Goal: Task Accomplishment & Management: Complete application form

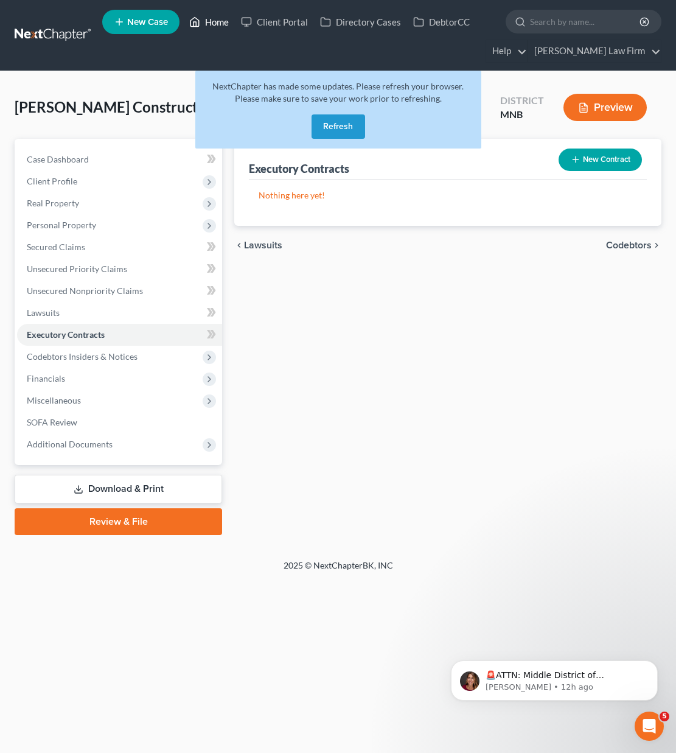
click at [223, 19] on link "Home" at bounding box center [209, 22] width 52 height 22
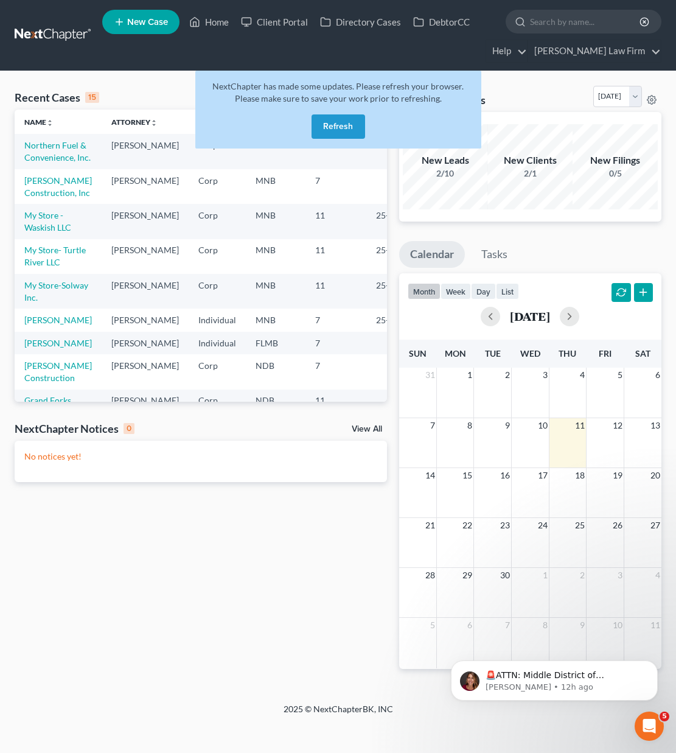
click at [331, 121] on button "Refresh" at bounding box center [339, 126] width 54 height 24
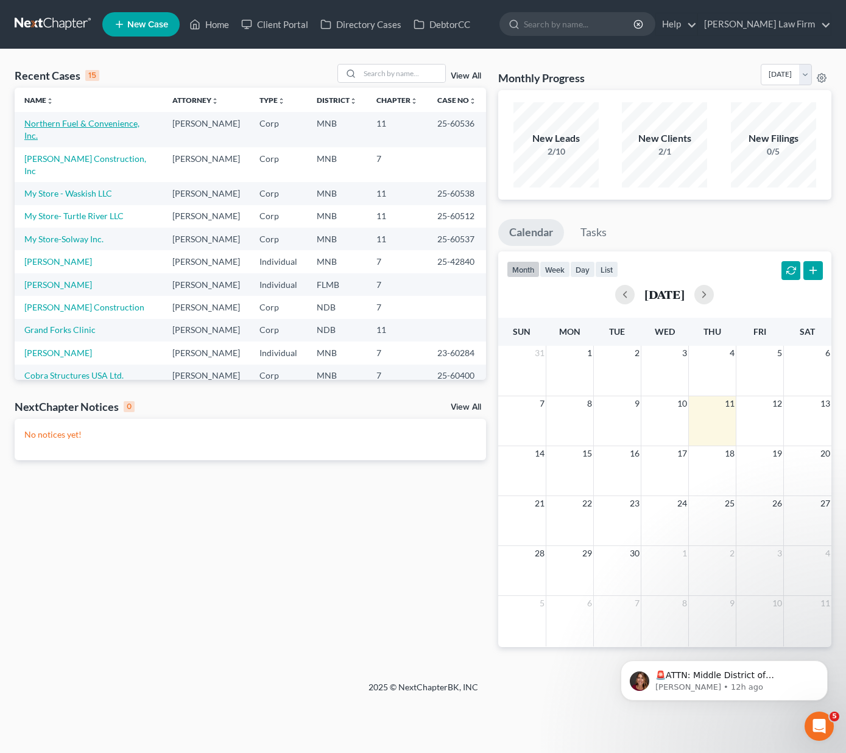
click at [89, 124] on link "Northern Fuel & Convenience, Inc." at bounding box center [81, 129] width 115 height 23
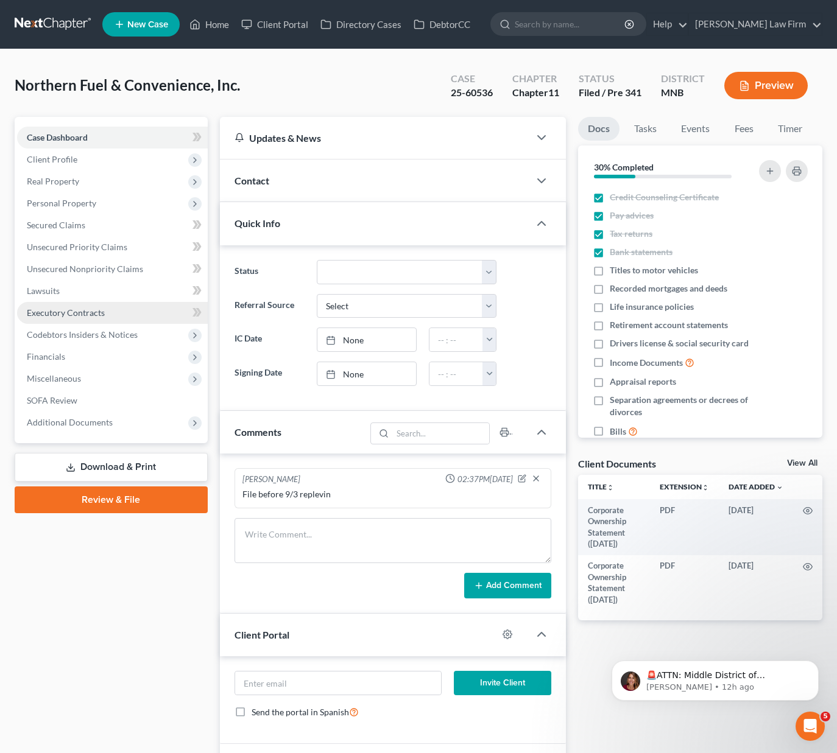
click at [71, 315] on span "Executory Contracts" at bounding box center [66, 312] width 78 height 10
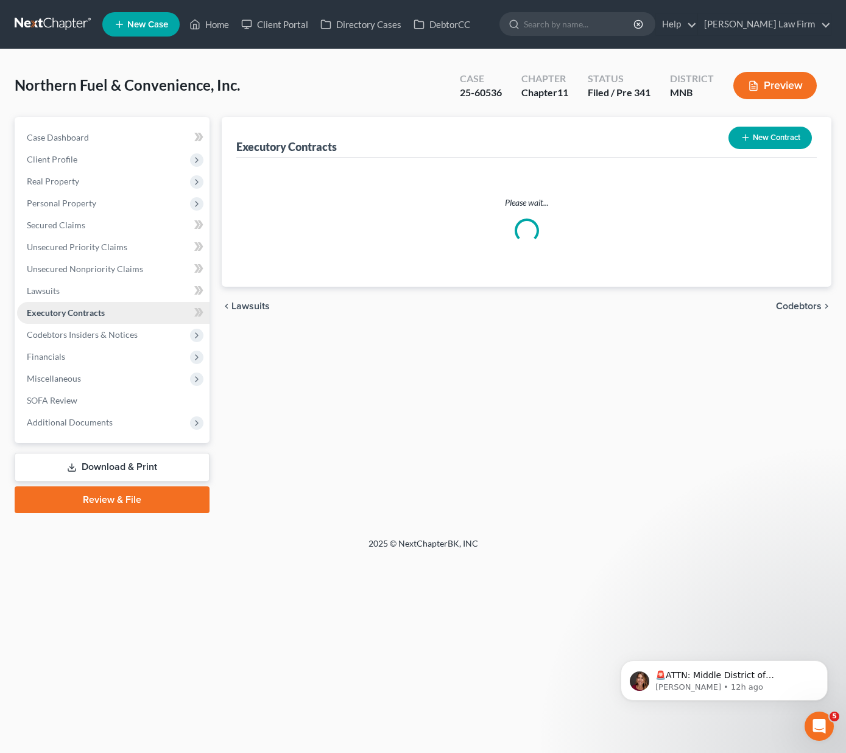
click at [71, 315] on span "Executory Contracts" at bounding box center [66, 312] width 78 height 10
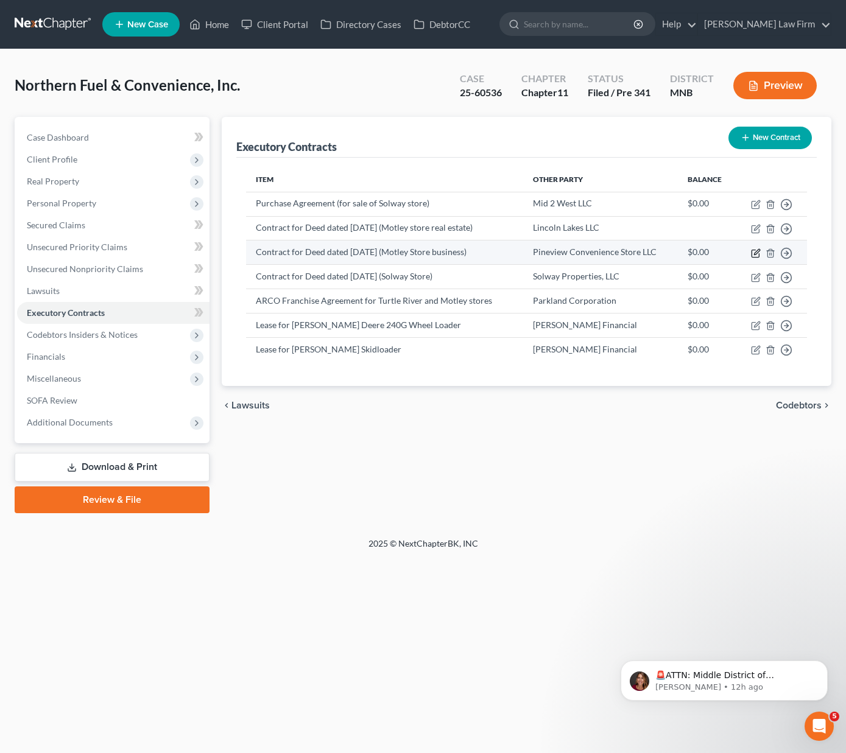
click at [676, 253] on icon "button" at bounding box center [756, 253] width 10 height 10
select select "0"
select select "24"
select select "0"
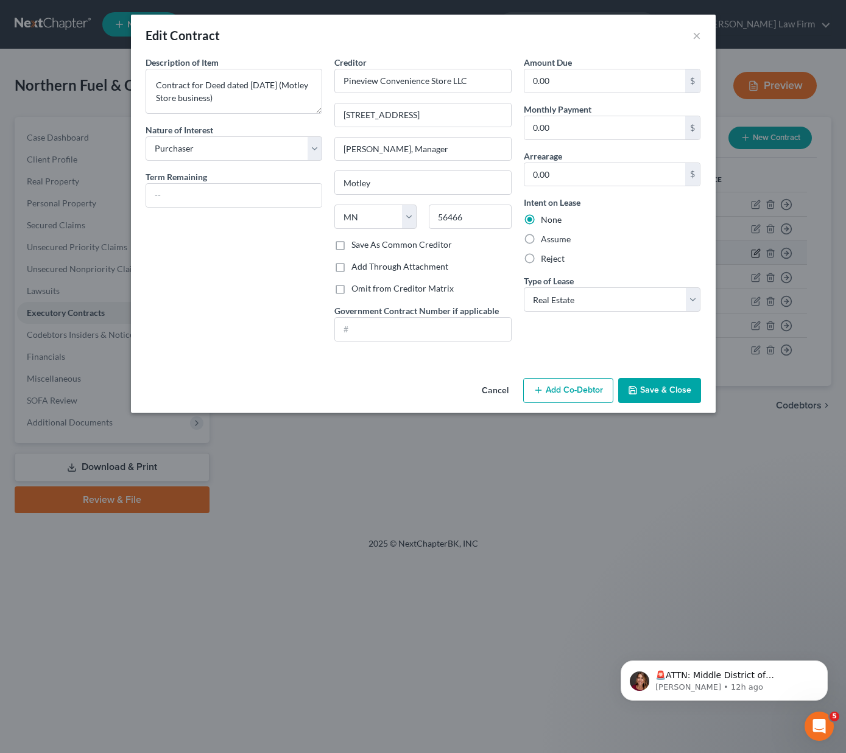
click at [676, 253] on div "Edit Contract × Description of non-residential real property * Description of I…" at bounding box center [423, 376] width 846 height 753
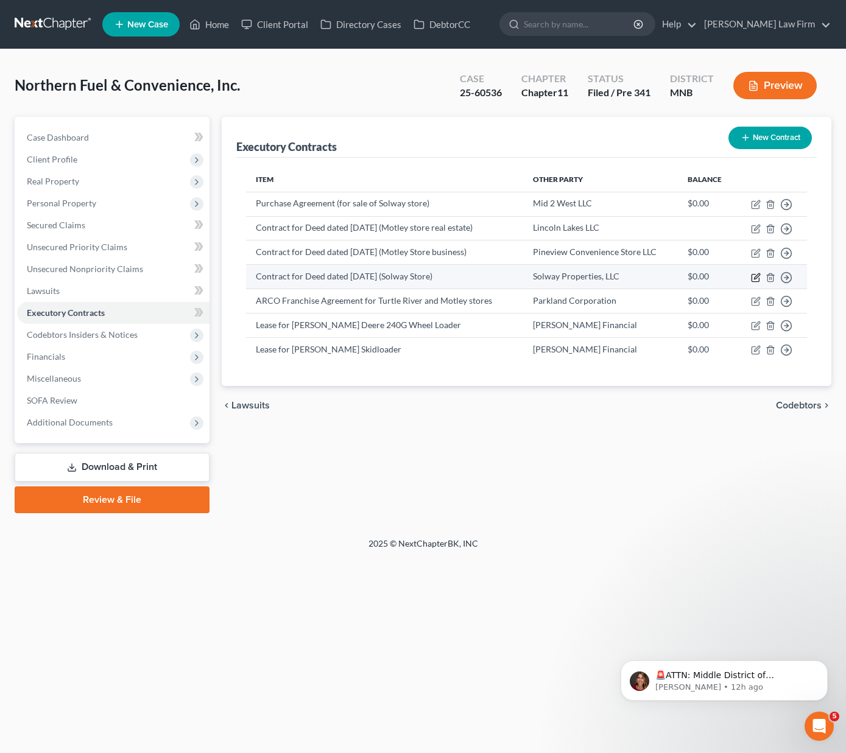
click at [676, 275] on icon "button" at bounding box center [756, 278] width 10 height 10
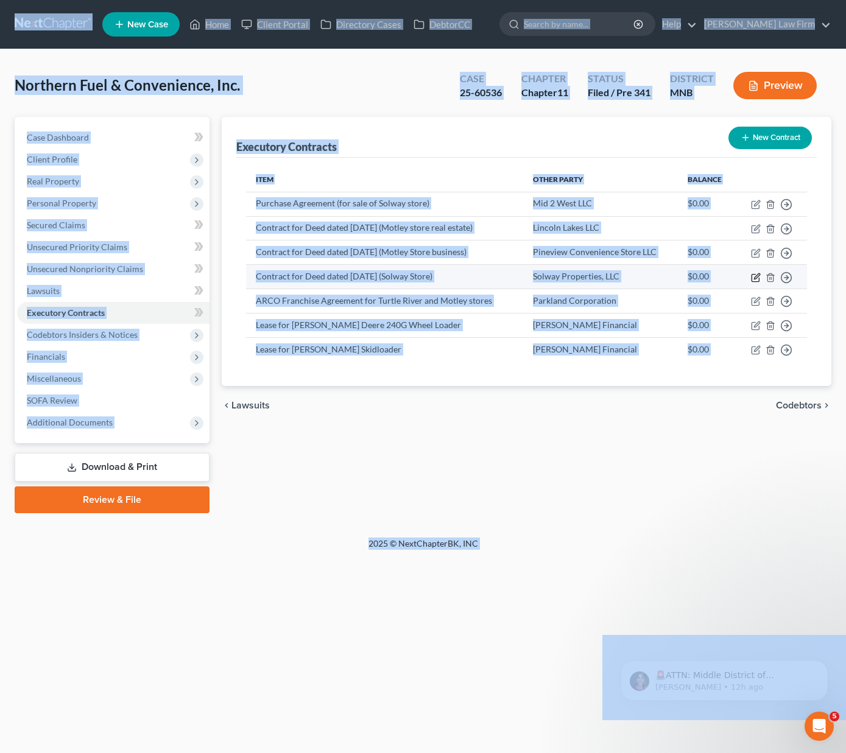
select select "0"
select select "24"
select select "0"
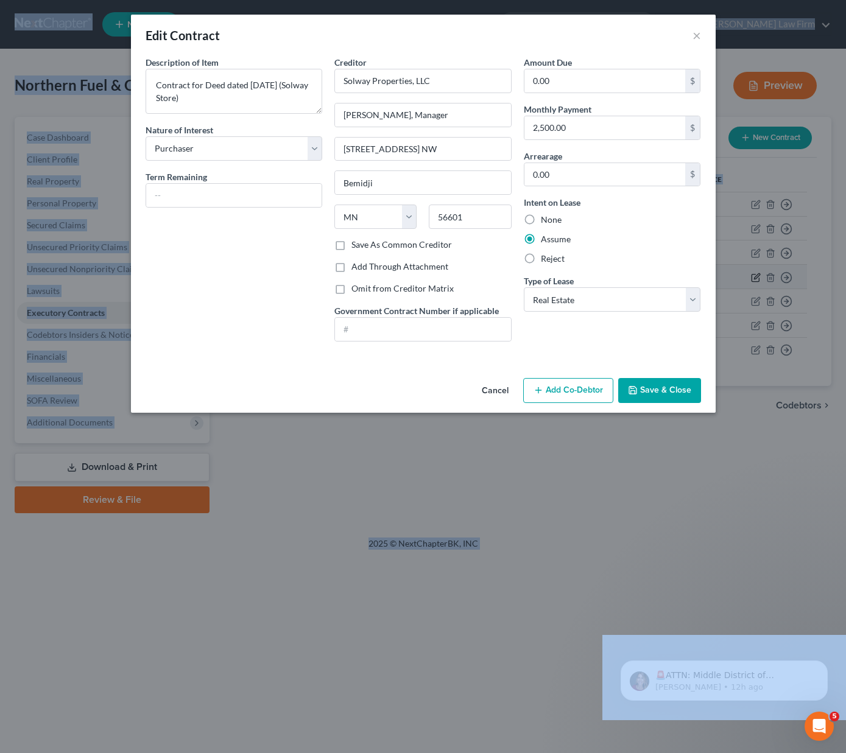
click at [676, 275] on div "Edit Contract × Description of non-residential real property * Description of I…" at bounding box center [423, 376] width 846 height 753
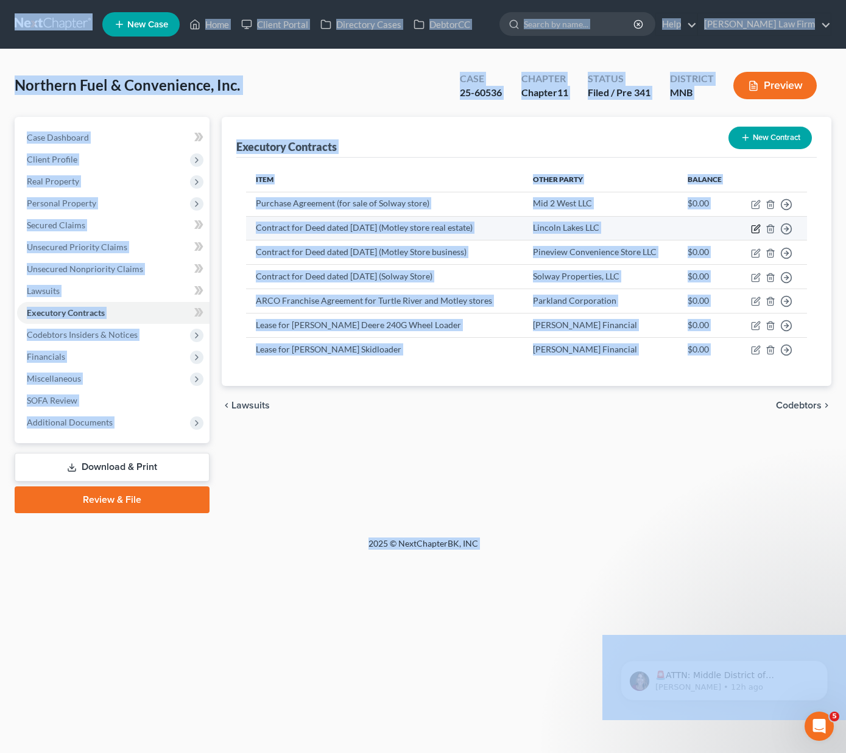
click at [676, 228] on icon "button" at bounding box center [756, 227] width 5 height 5
select select "0"
select select "24"
select select "0"
click at [676, 225] on icon "button" at bounding box center [756, 229] width 10 height 10
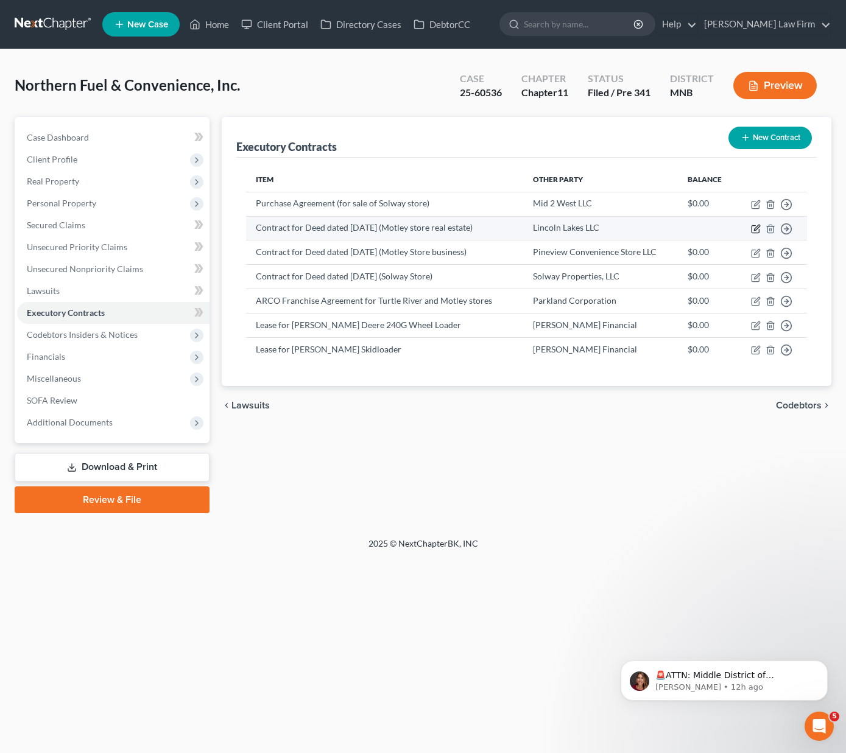
select select "0"
select select "24"
select select "0"
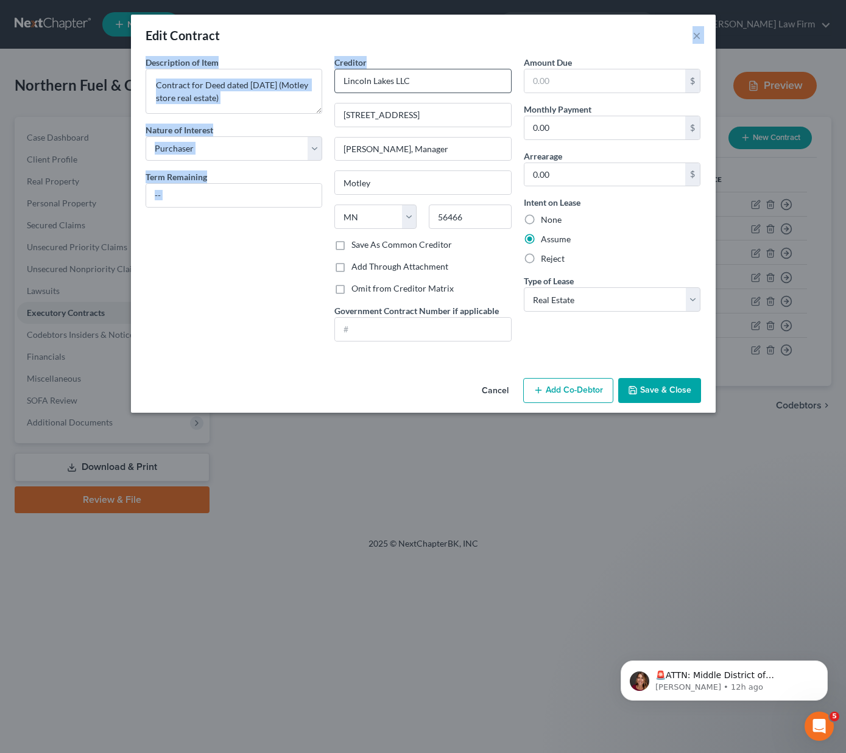
drag, startPoint x: 528, startPoint y: 41, endPoint x: 426, endPoint y: 69, distance: 105.5
click at [426, 69] on div "Edit Contract × Description of non-residential real property * Description of I…" at bounding box center [423, 214] width 585 height 398
click at [469, 42] on div "Edit Contract ×" at bounding box center [423, 35] width 585 height 41
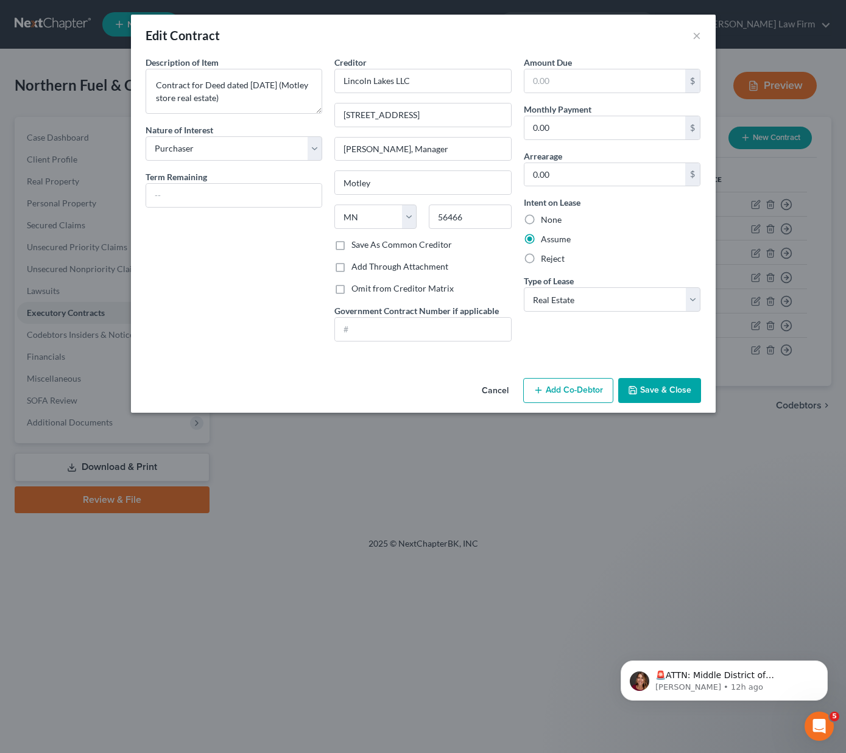
click at [502, 391] on button "Cancel" at bounding box center [495, 391] width 46 height 24
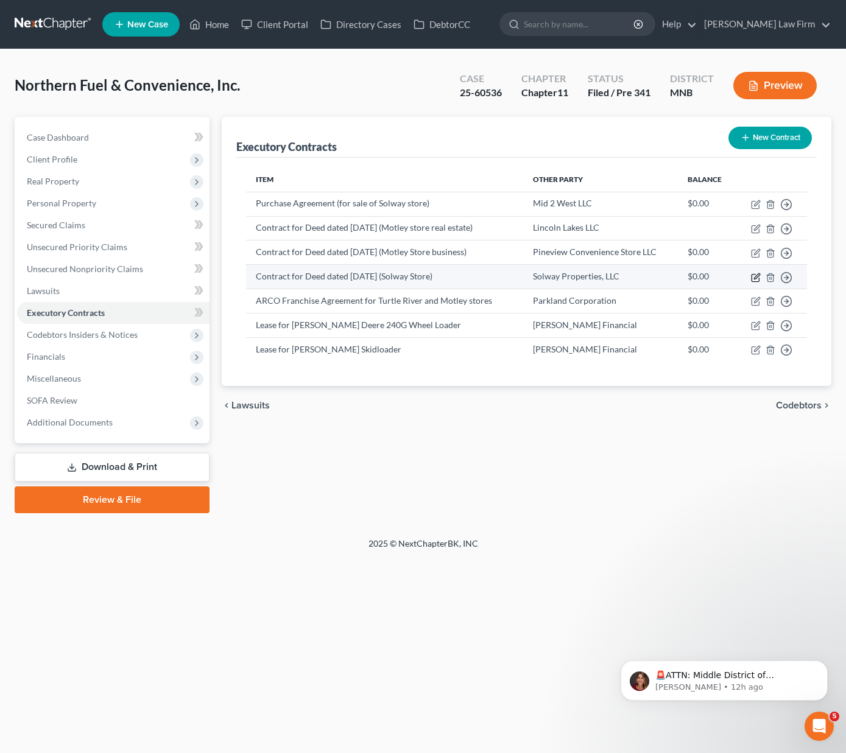
click at [676, 276] on icon "button" at bounding box center [756, 275] width 5 height 5
select select "0"
select select "24"
select select "0"
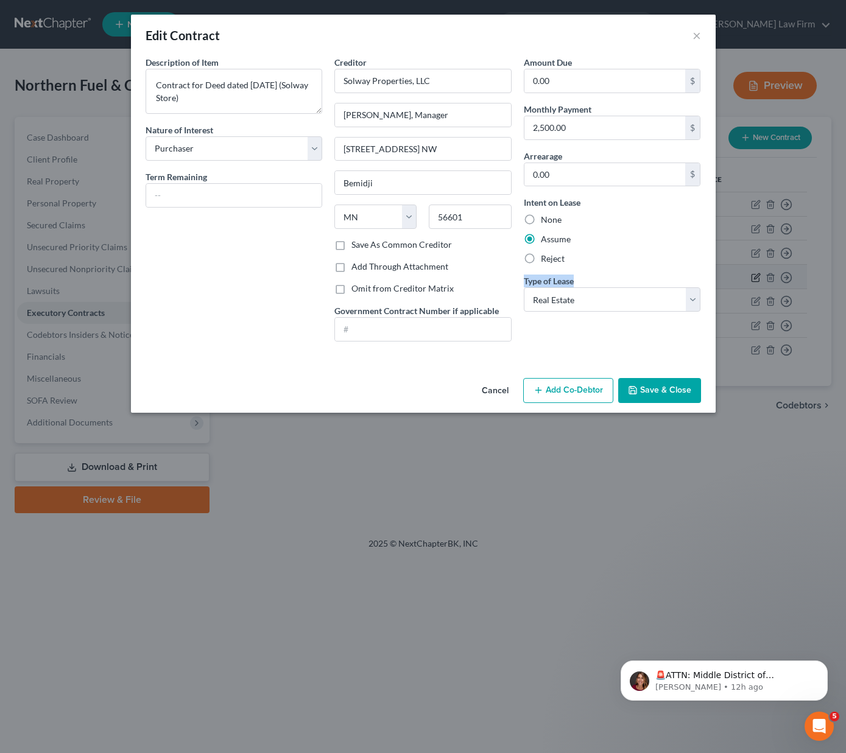
click at [676, 276] on div "Edit Contract × Description of non-residential real property * Description of I…" at bounding box center [423, 376] width 846 height 753
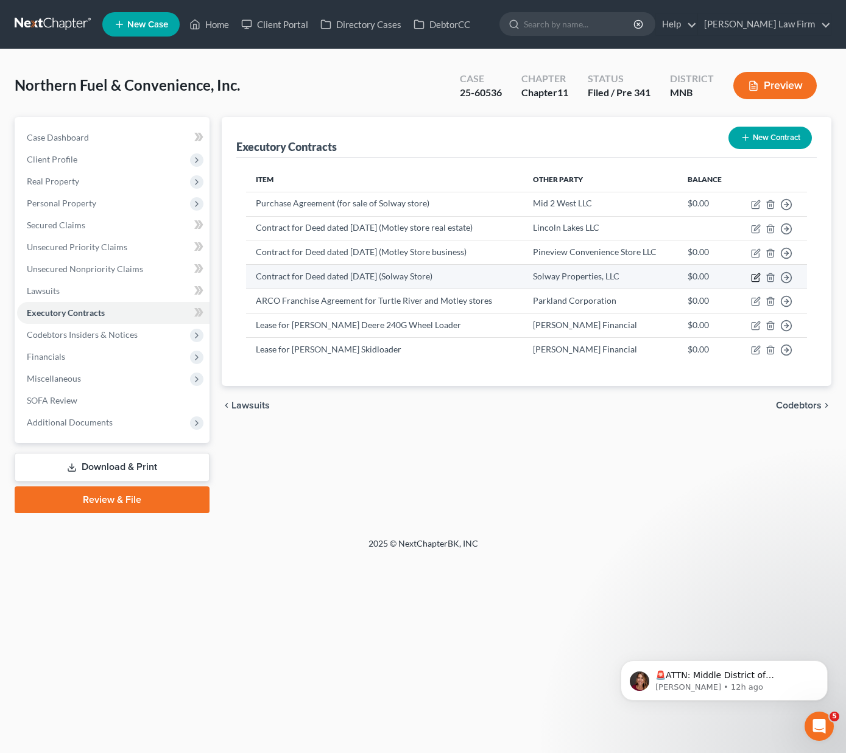
click at [676, 276] on icon "button" at bounding box center [756, 275] width 5 height 5
select select "0"
select select "24"
select select "0"
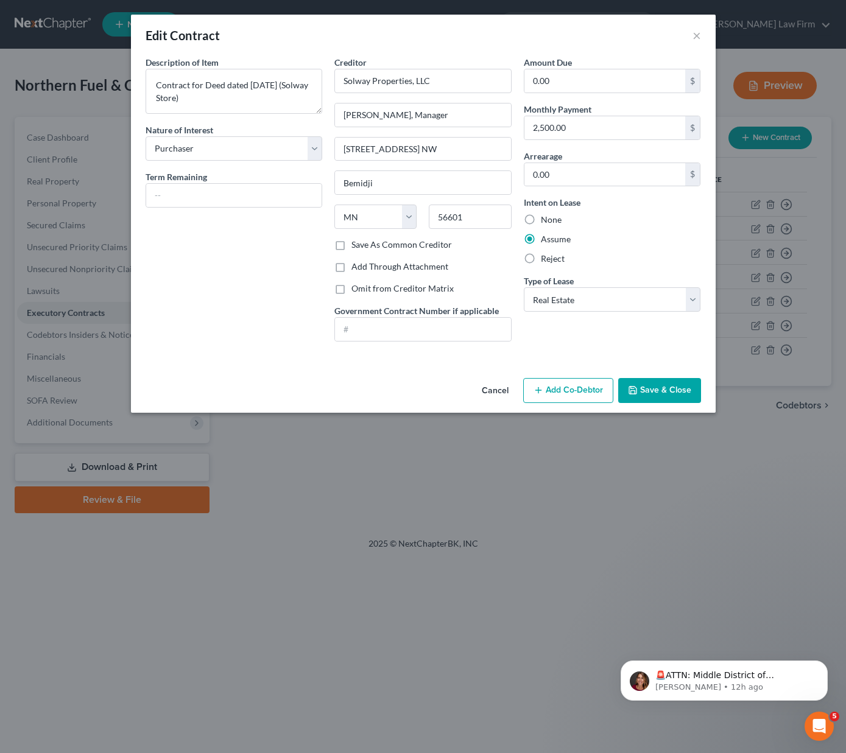
click at [485, 393] on button "Cancel" at bounding box center [495, 391] width 46 height 24
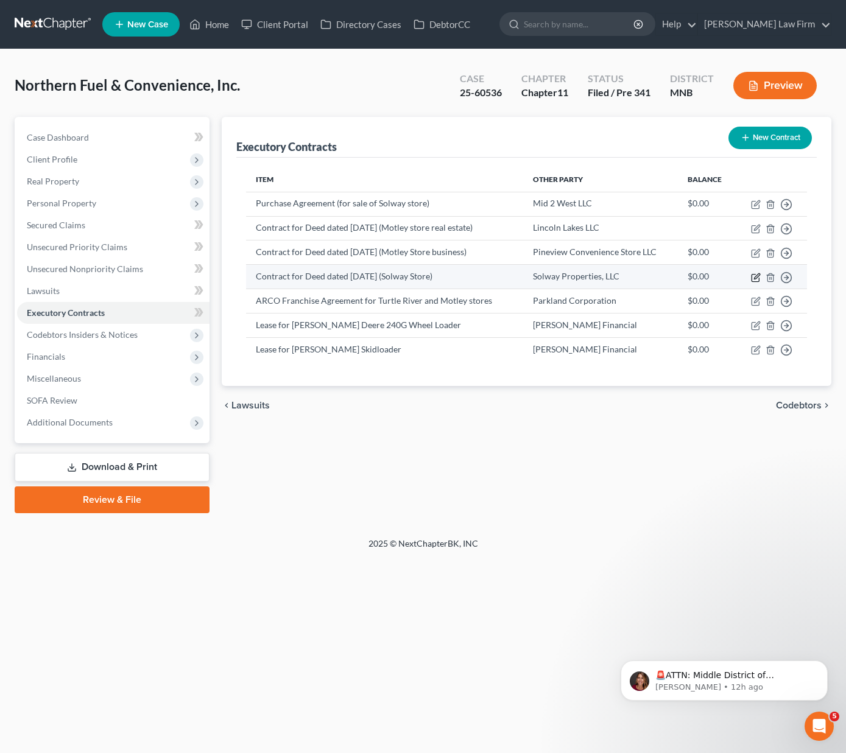
click at [676, 279] on icon "button" at bounding box center [756, 275] width 5 height 5
select select "0"
select select "24"
select select "0"
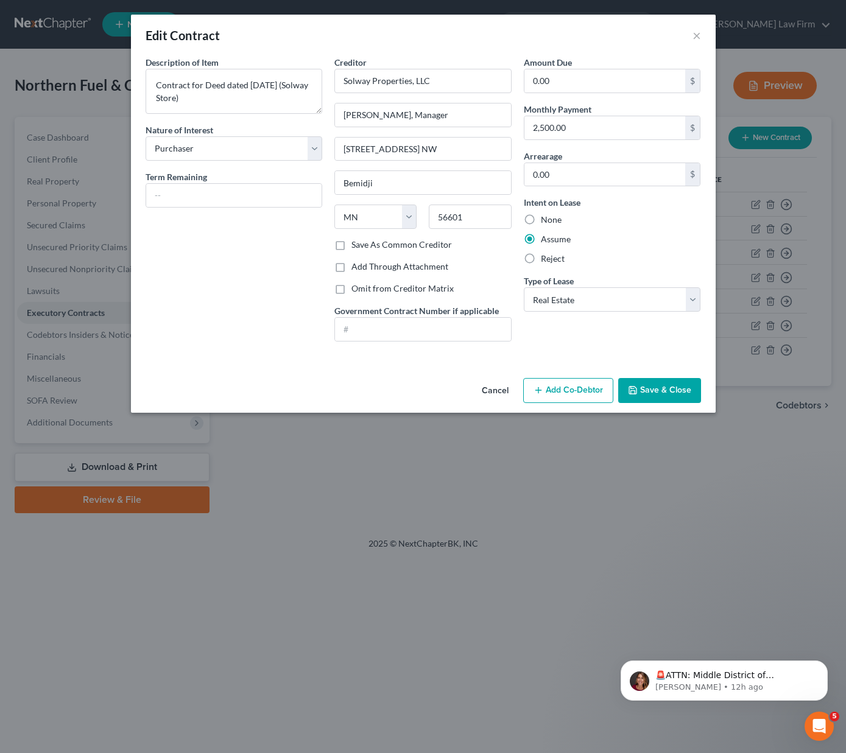
click at [254, 308] on div "Description of non-residential real property * Description of Item * Contract f…" at bounding box center [233, 203] width 189 height 295
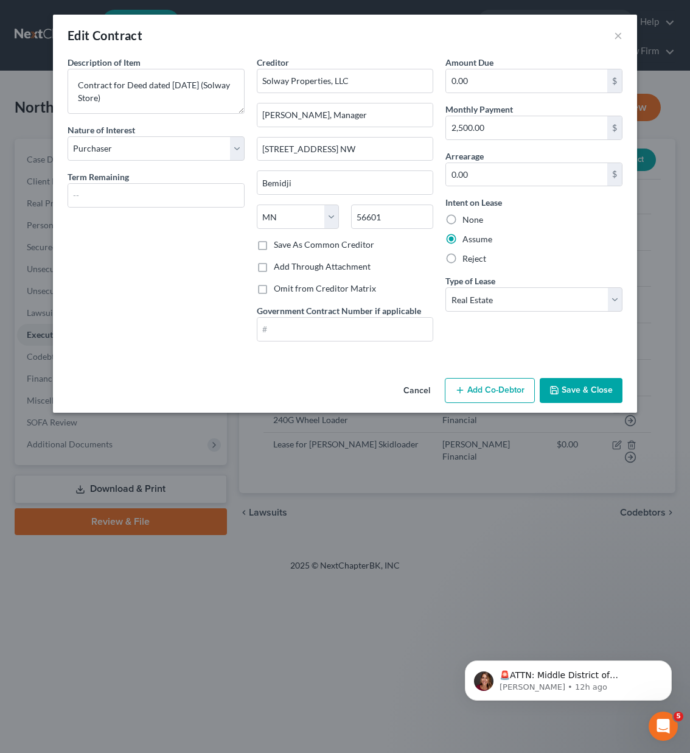
click at [156, 611] on div "Edit Contract × Description of non-residential real property * Description of I…" at bounding box center [345, 376] width 690 height 753
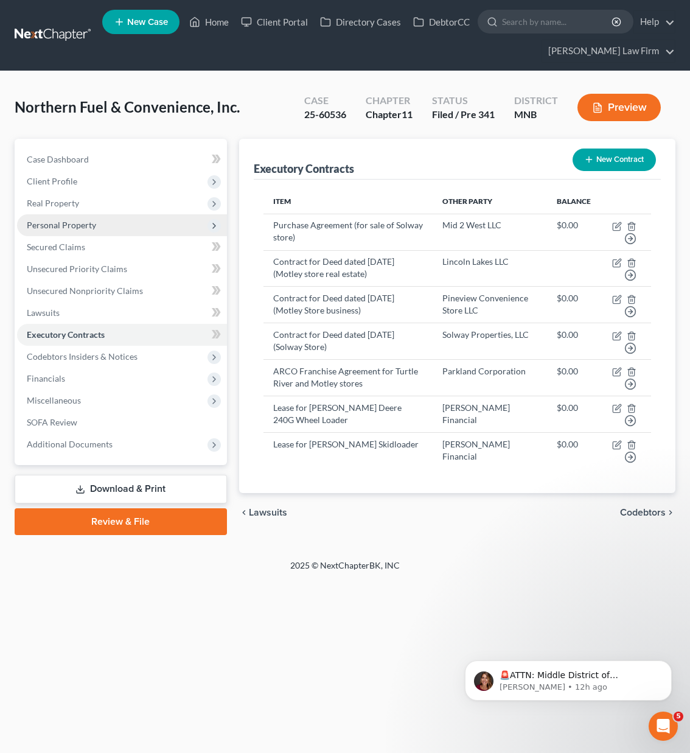
click at [62, 220] on span "Personal Property" at bounding box center [61, 225] width 69 height 10
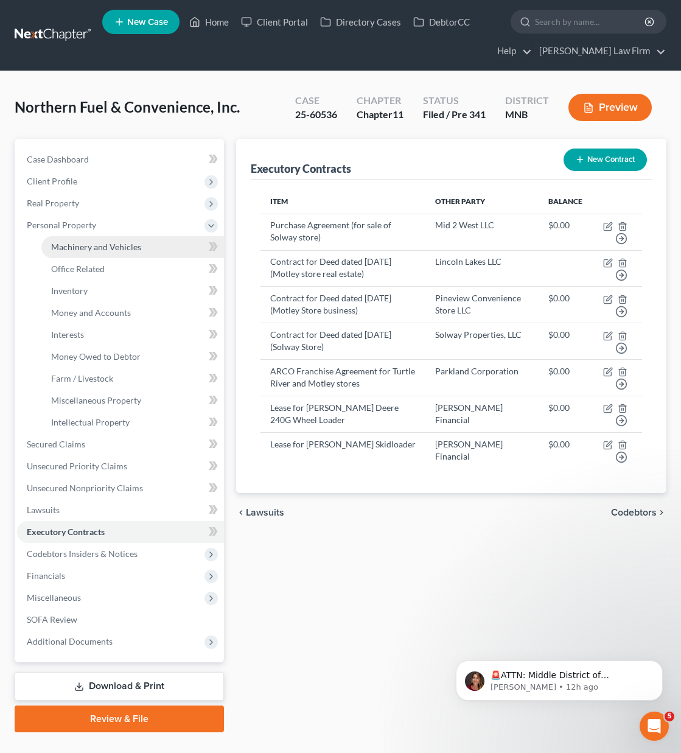
click at [101, 253] on link "Machinery and Vehicles" at bounding box center [132, 247] width 183 height 22
